Goal: Task Accomplishment & Management: Complete application form

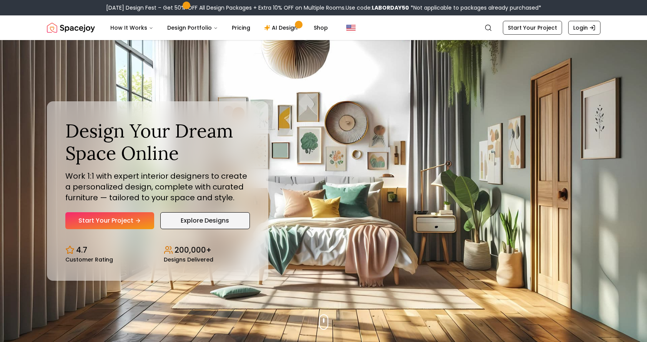
click at [179, 220] on link "Explore Designs" at bounding box center [205, 220] width 90 height 17
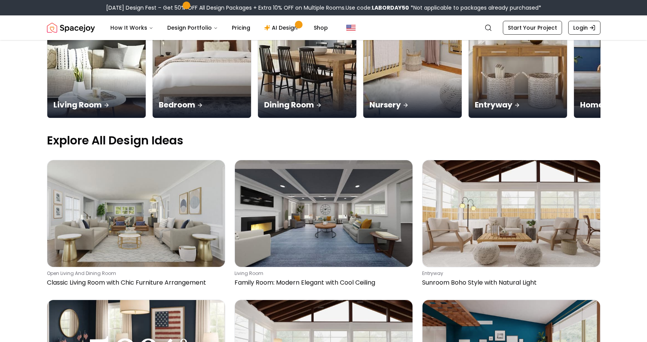
scroll to position [177, 0]
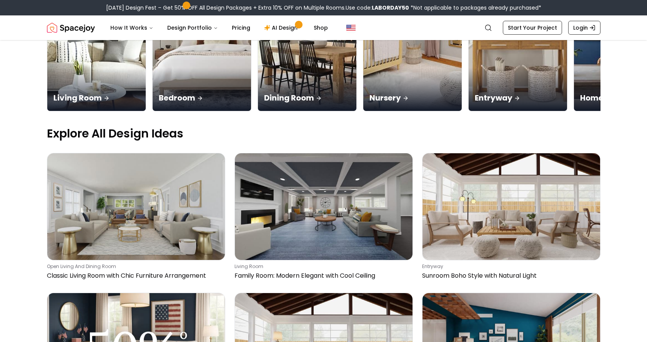
click at [180, 293] on img at bounding box center [136, 346] width 178 height 107
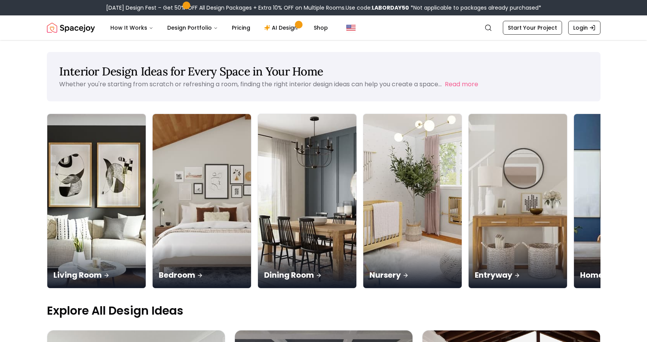
scroll to position [0, 0]
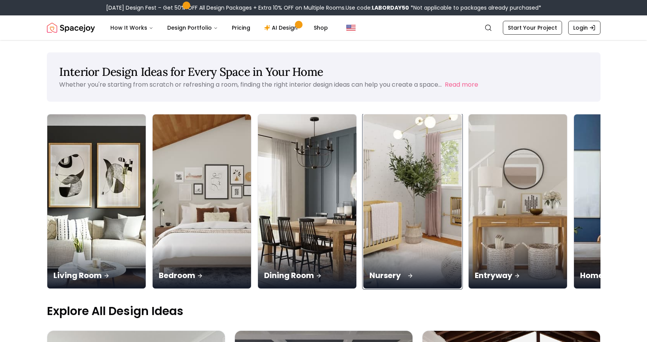
click at [361, 132] on img at bounding box center [412, 201] width 103 height 183
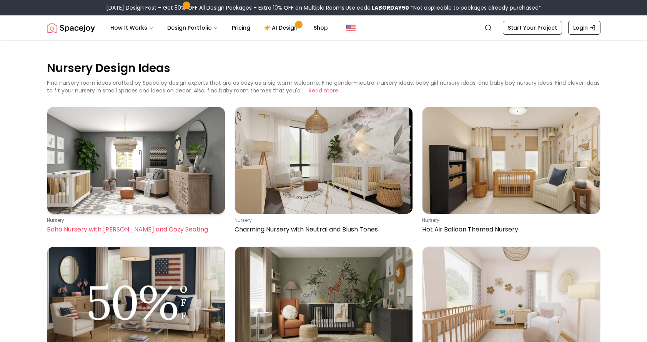
click at [200, 187] on img at bounding box center [136, 160] width 178 height 107
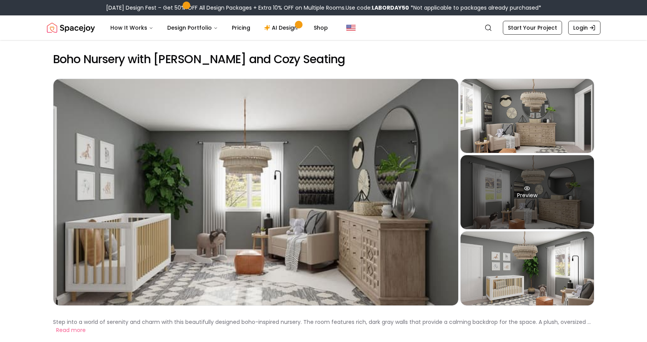
click at [485, 174] on div "Preview" at bounding box center [527, 192] width 133 height 74
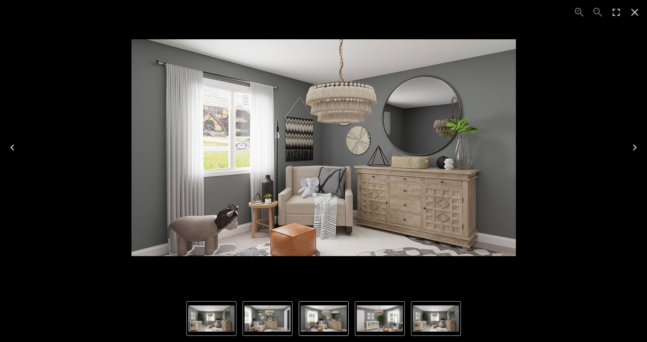
click at [632, 149] on icon "Next" at bounding box center [635, 147] width 12 height 12
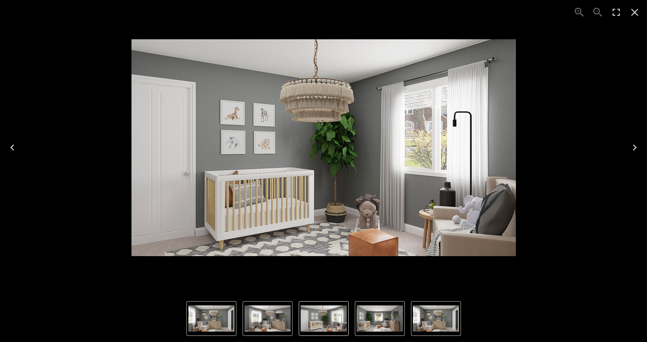
click at [632, 149] on icon "Next" at bounding box center [635, 147] width 12 height 12
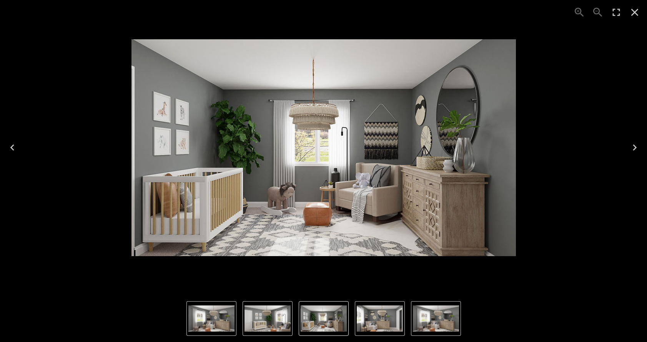
click at [632, 149] on icon "Next" at bounding box center [635, 147] width 12 height 12
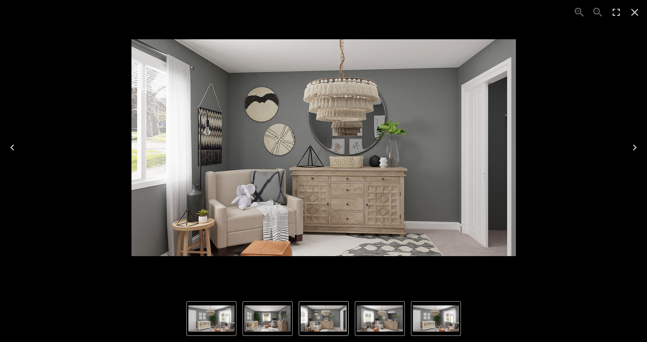
click at [632, 150] on icon "Next" at bounding box center [635, 147] width 12 height 12
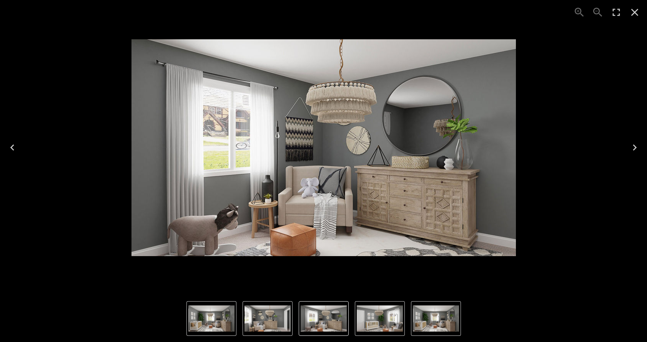
click at [632, 150] on icon "Next" at bounding box center [635, 147] width 12 height 12
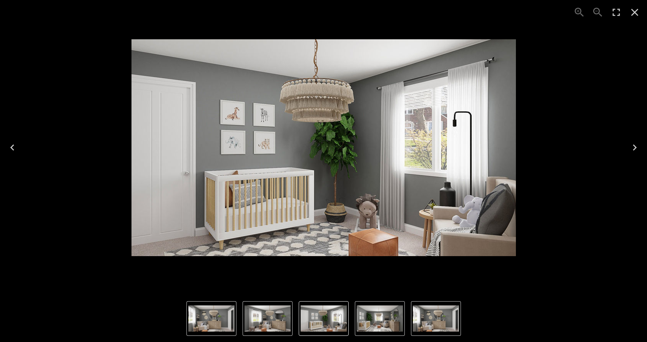
click at [637, 16] on icon "Close" at bounding box center [635, 12] width 12 height 12
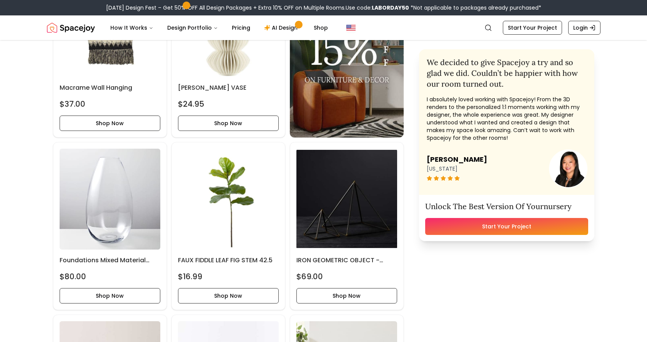
scroll to position [1832, 0]
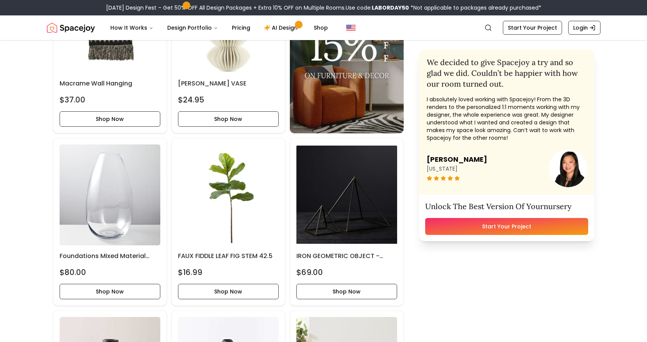
click at [477, 229] on link "Start Your Project" at bounding box center [506, 226] width 163 height 17
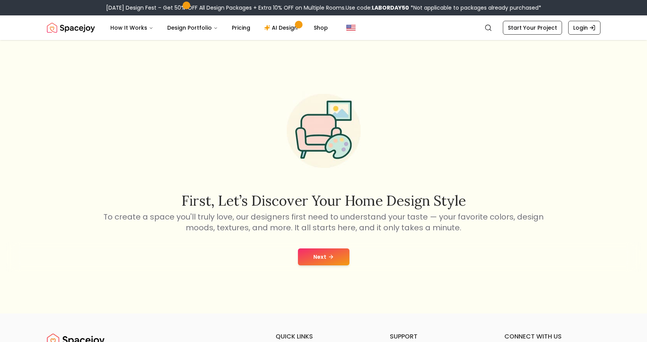
click at [322, 257] on button "Next" at bounding box center [324, 256] width 52 height 17
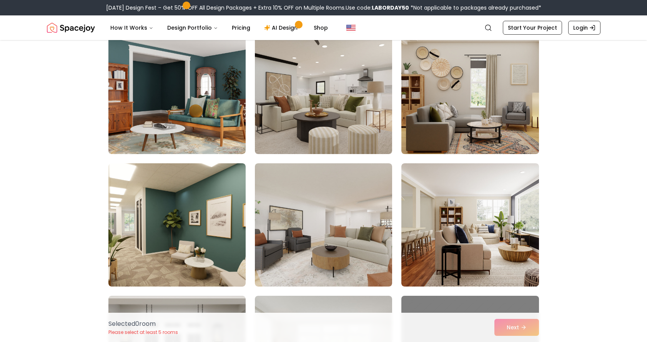
scroll to position [3251, 0]
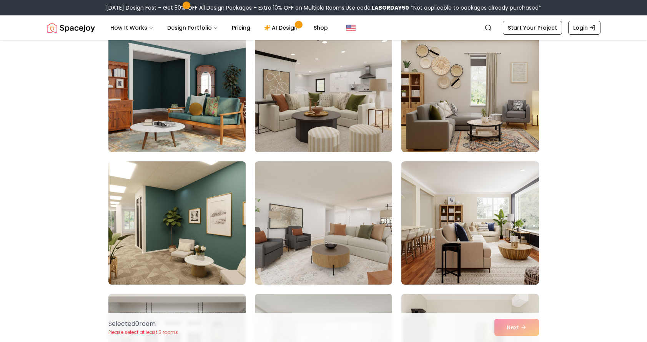
click at [334, 102] on img at bounding box center [324, 90] width 144 height 129
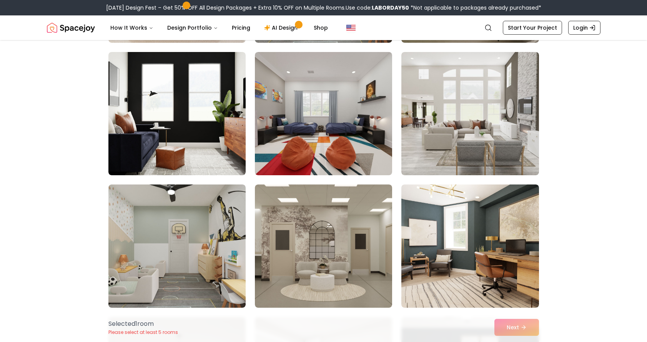
scroll to position [2168, 0]
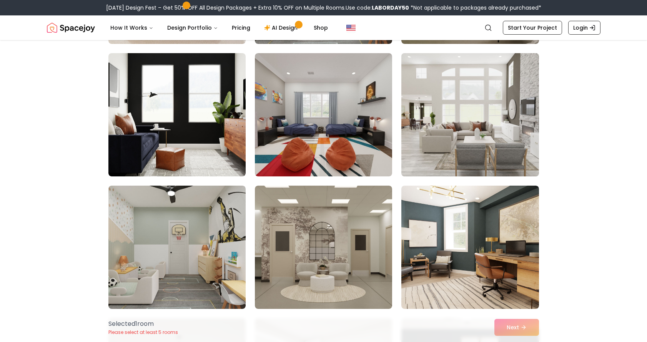
click at [505, 148] on img at bounding box center [470, 114] width 144 height 129
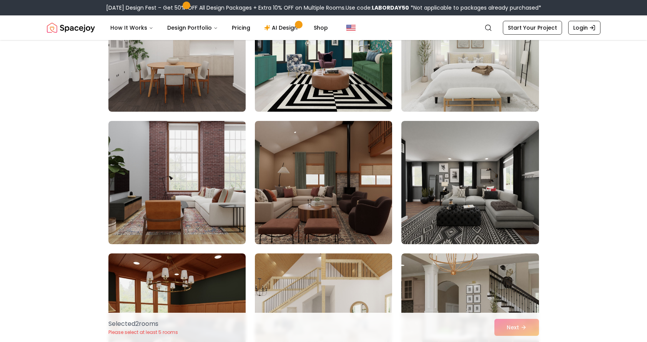
scroll to position [510, 0]
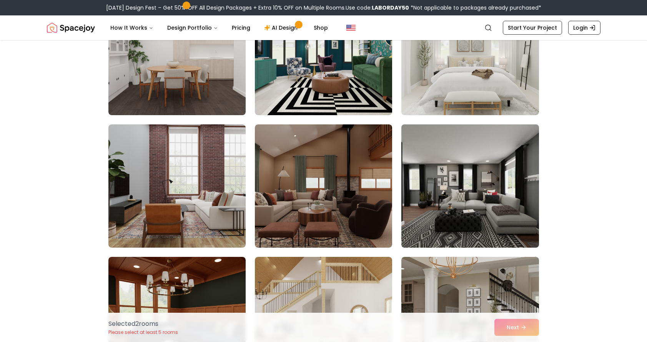
click at [454, 193] on img at bounding box center [470, 185] width 144 height 129
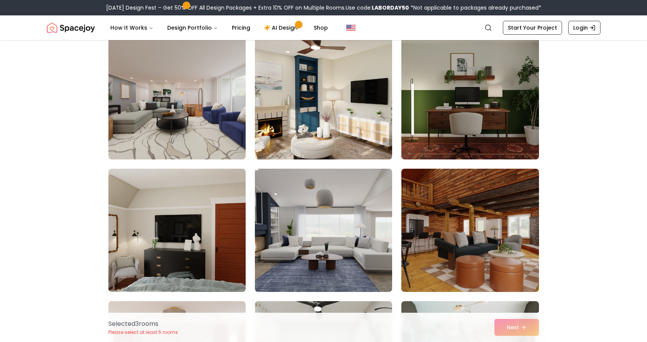
scroll to position [1789, 0]
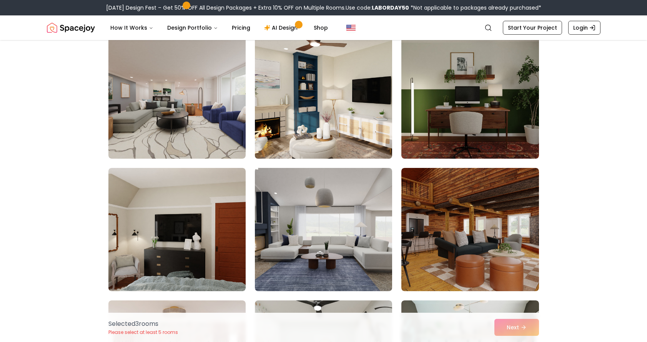
click at [373, 98] on img at bounding box center [324, 96] width 144 height 129
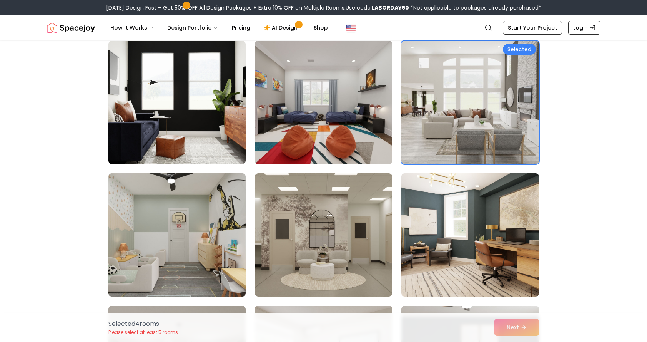
scroll to position [2181, 0]
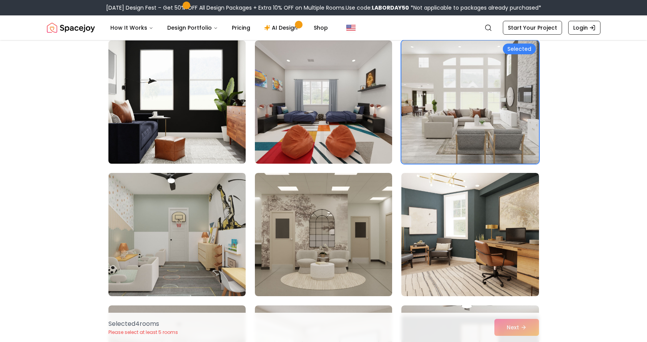
click at [183, 140] on img at bounding box center [177, 101] width 144 height 129
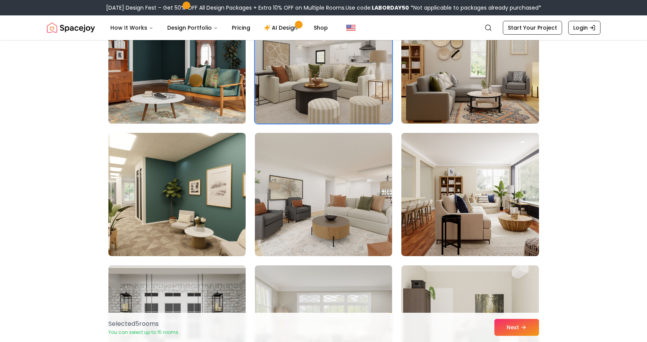
scroll to position [3302, 0]
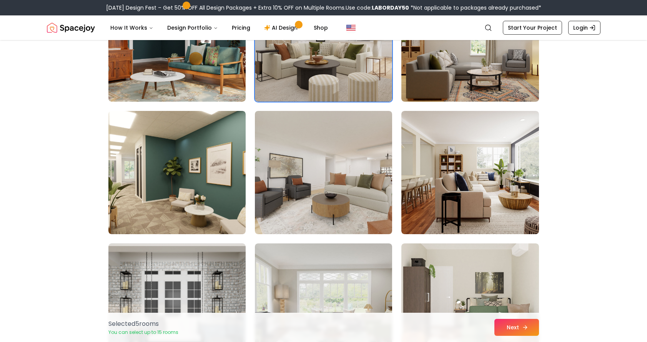
click at [519, 322] on button "Next" at bounding box center [517, 326] width 45 height 17
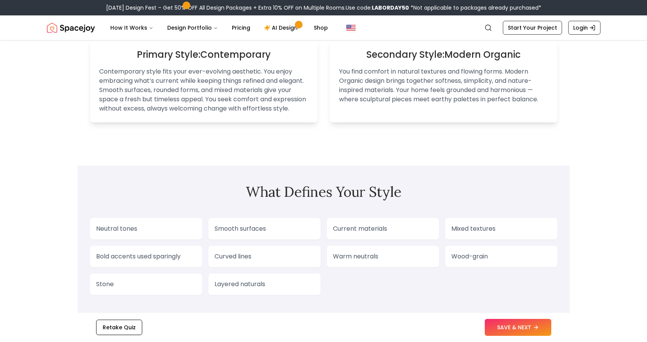
scroll to position [590, 0]
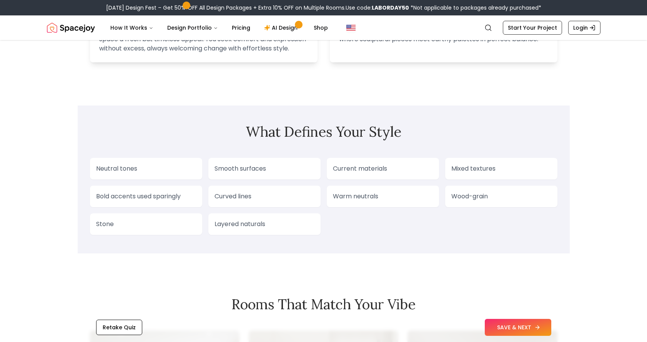
click at [504, 325] on button "SAVE & NEXT" at bounding box center [518, 326] width 67 height 17
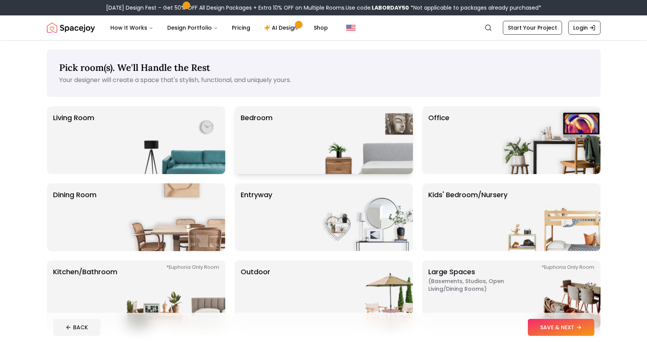
click at [325, 144] on img at bounding box center [364, 140] width 98 height 68
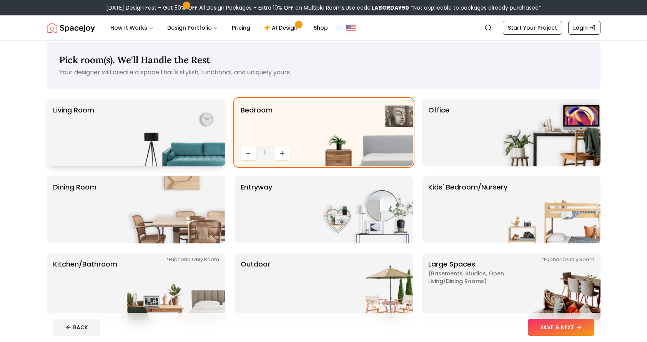
scroll to position [27, 0]
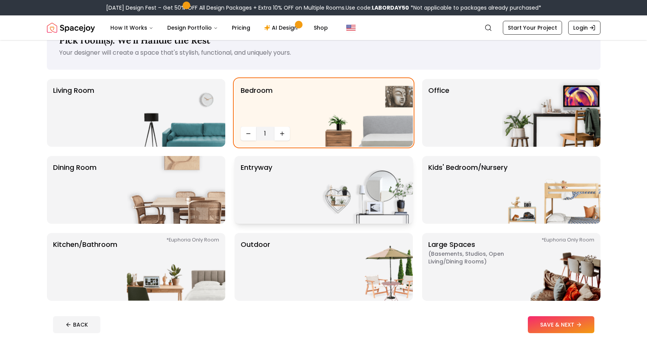
click at [263, 195] on p "entryway" at bounding box center [257, 189] width 32 height 55
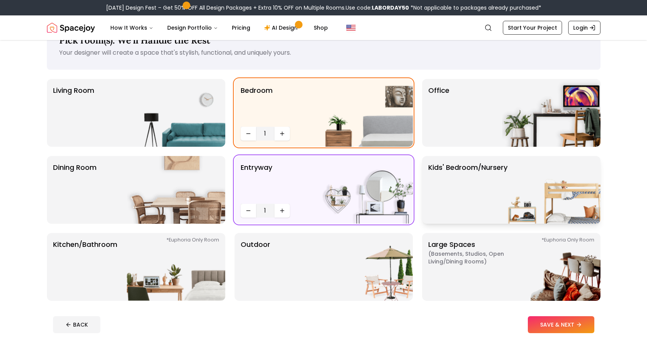
click at [438, 188] on p "Kids' Bedroom/Nursery" at bounding box center [467, 189] width 79 height 55
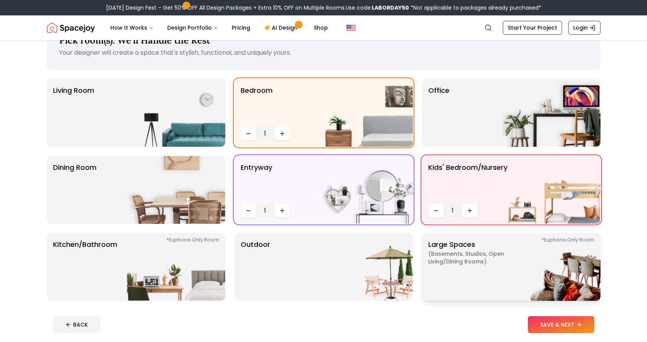
click at [481, 271] on p "Large Spaces ( Basements, Studios, Open living/dining rooms ) *Euphoria Only Ro…" at bounding box center [476, 266] width 96 height 55
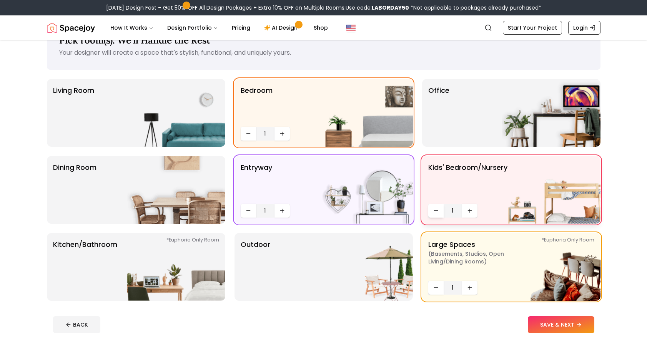
click at [435, 207] on icon "Decrease quantity" at bounding box center [436, 210] width 6 height 6
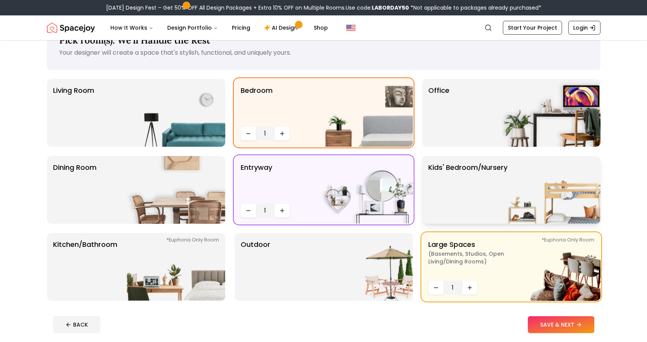
click at [551, 206] on img at bounding box center [551, 190] width 98 height 68
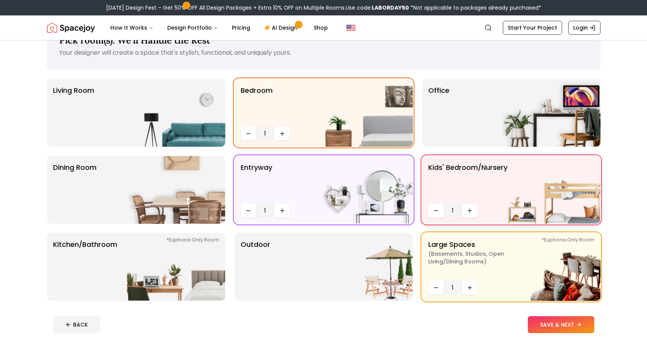
click at [556, 210] on img at bounding box center [551, 190] width 98 height 68
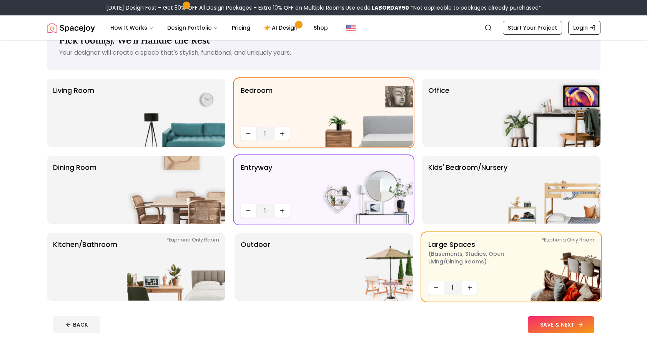
click at [555, 317] on button "SAVE & NEXT" at bounding box center [561, 324] width 67 height 17
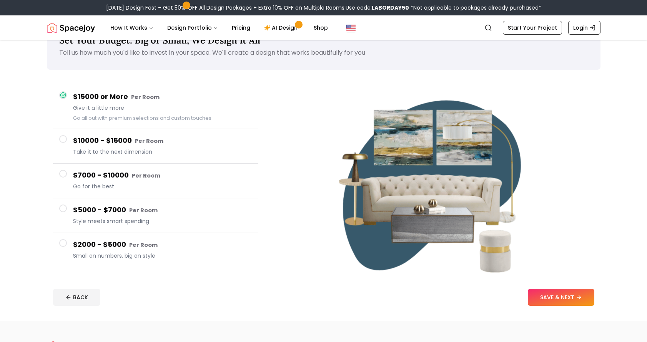
click at [70, 209] on button "$5000 - $7000 Per Room Style meets smart spending" at bounding box center [155, 215] width 205 height 35
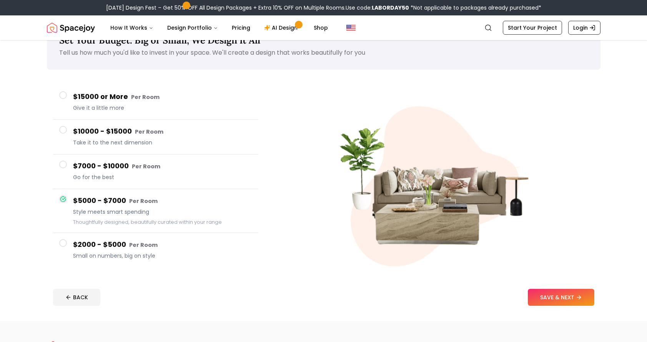
click at [66, 167] on div at bounding box center [63, 164] width 8 height 8
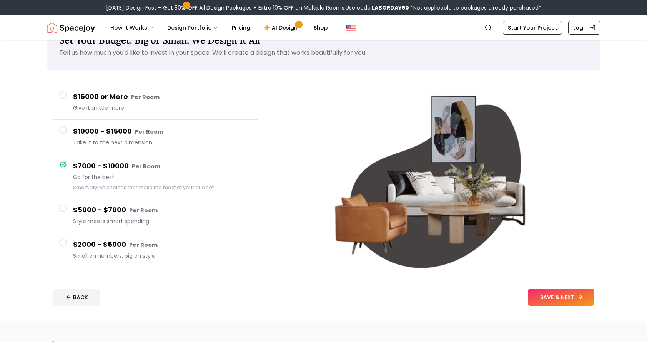
click at [552, 294] on button "SAVE & NEXT" at bounding box center [561, 296] width 67 height 17
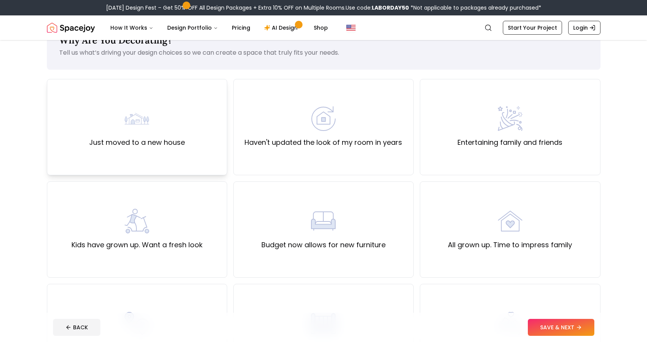
click at [179, 152] on div "Just moved to a new house" at bounding box center [137, 127] width 180 height 96
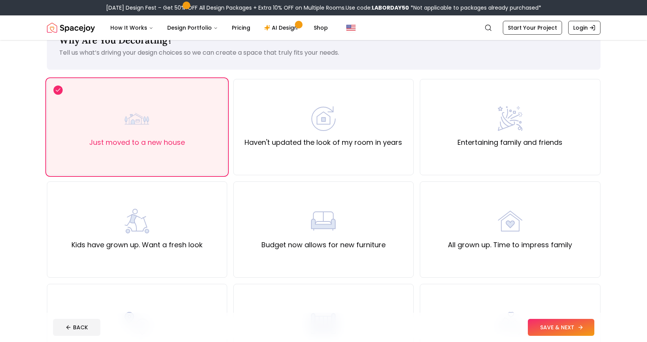
click at [562, 324] on button "SAVE & NEXT" at bounding box center [561, 326] width 67 height 17
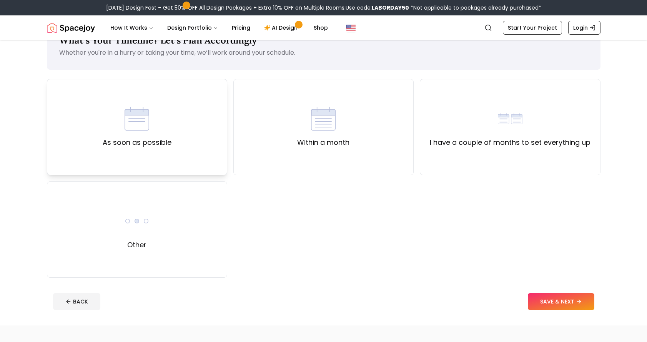
click at [190, 167] on div "As soon as possible" at bounding box center [137, 127] width 180 height 96
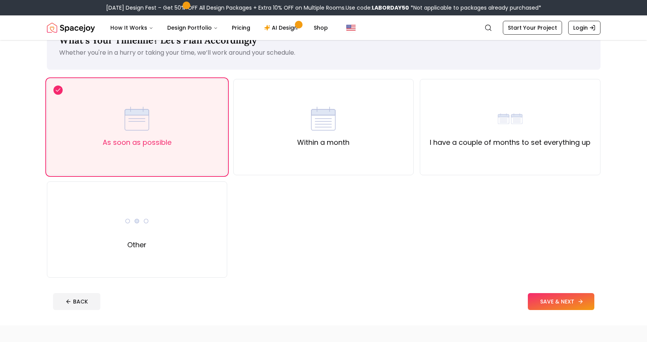
click at [550, 299] on button "SAVE & NEXT" at bounding box center [561, 301] width 67 height 17
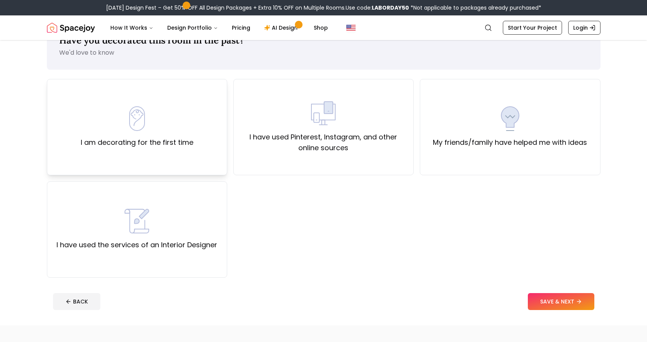
click at [168, 145] on label "I am decorating for the first time" at bounding box center [137, 142] width 113 height 11
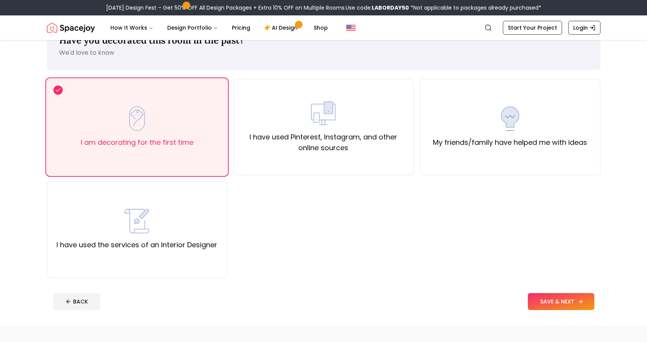
click at [530, 301] on button "SAVE & NEXT" at bounding box center [561, 301] width 67 height 17
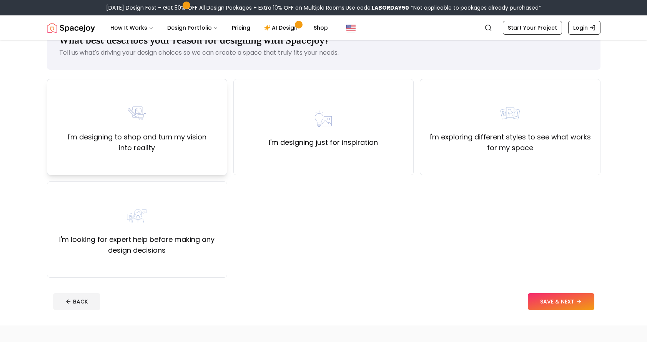
click at [205, 150] on label "I'm designing to shop and turn my vision into reality" at bounding box center [136, 143] width 167 height 22
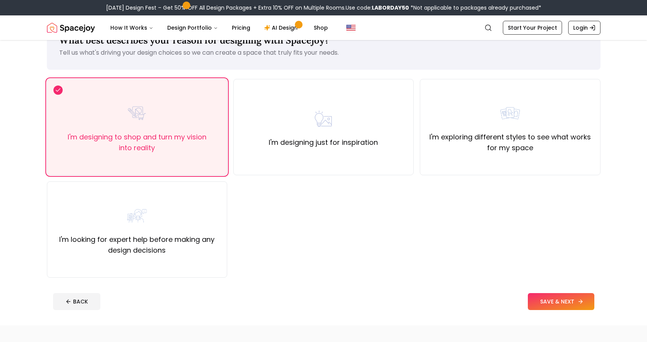
click at [547, 302] on button "SAVE & NEXT" at bounding box center [561, 301] width 67 height 17
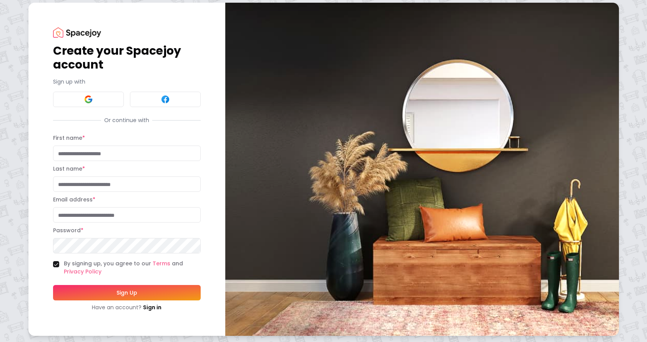
click at [138, 157] on input "First name *" at bounding box center [127, 152] width 148 height 15
type input "**"
click at [110, 183] on input "Last name *" at bounding box center [127, 183] width 148 height 15
type input "*****"
click at [102, 211] on input "Email address *" at bounding box center [127, 214] width 148 height 15
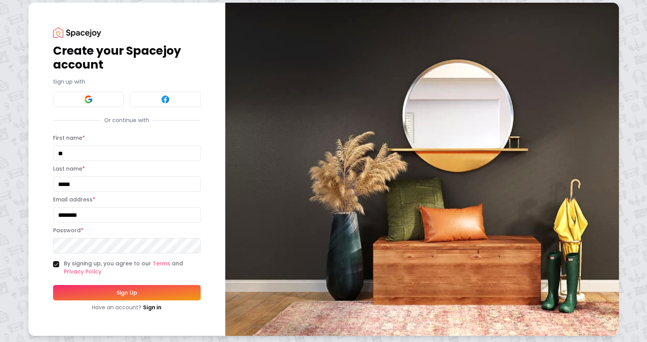
click at [130, 219] on input "********" at bounding box center [127, 214] width 148 height 15
type input "**********"
click at [100, 286] on button "Sign Up" at bounding box center [127, 292] width 148 height 15
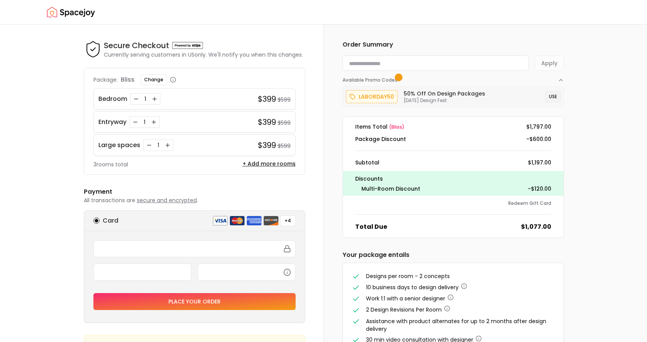
click at [555, 94] on button "USE" at bounding box center [553, 96] width 15 height 11
